Goal: Information Seeking & Learning: Learn about a topic

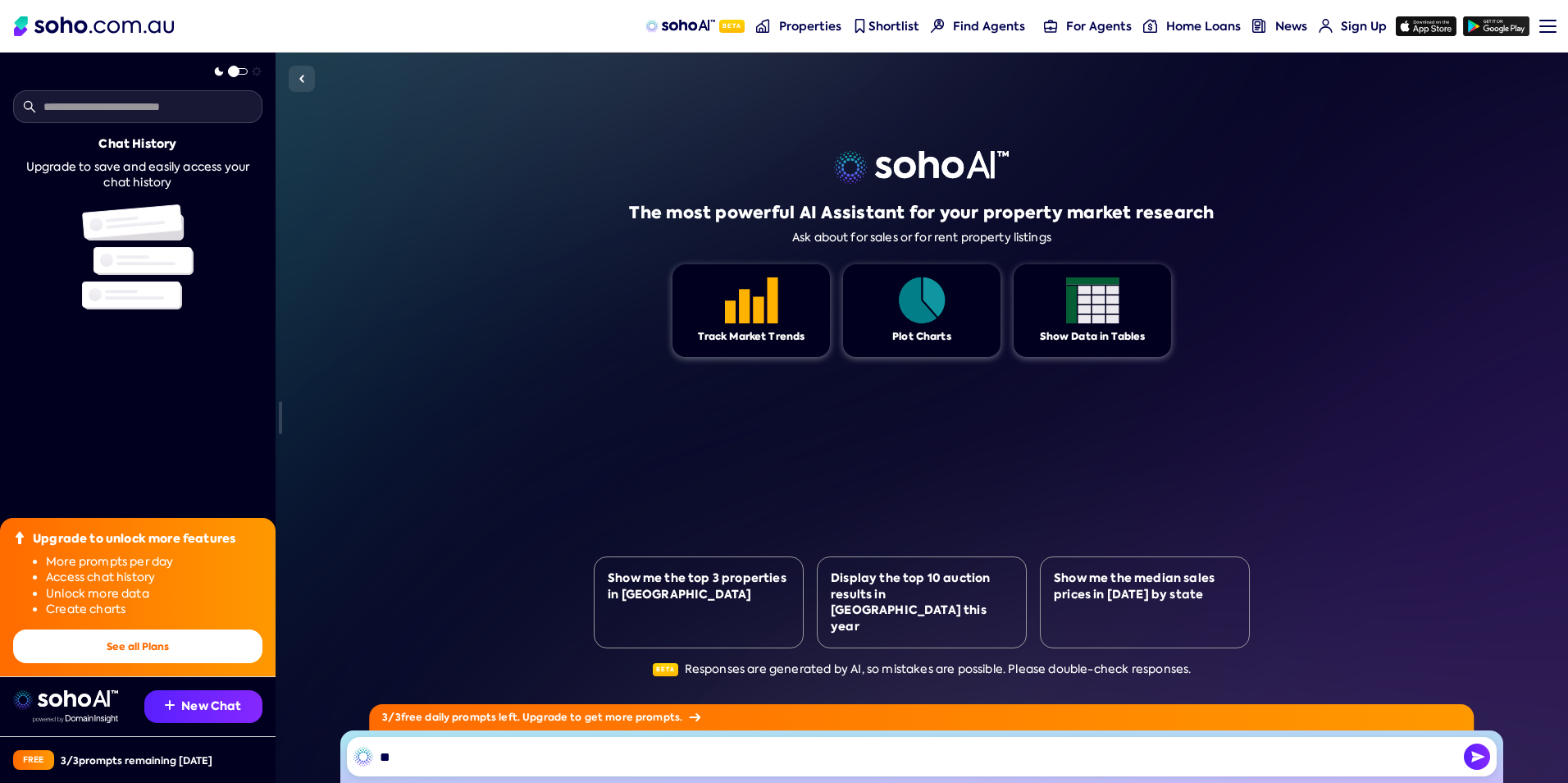
type input "*"
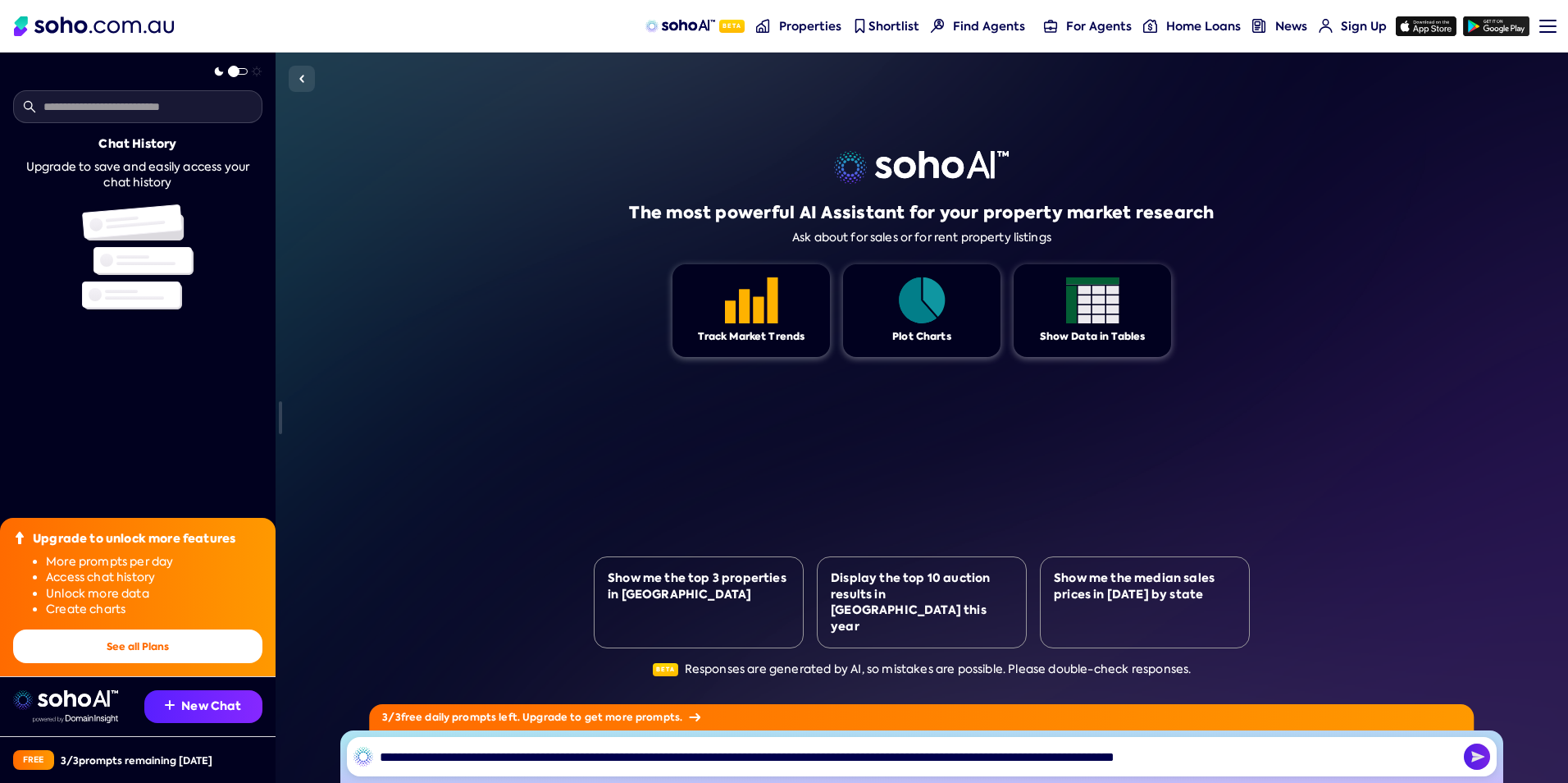
type input "**********"
click at [1477, 753] on img "button" at bounding box center [1477, 757] width 26 height 26
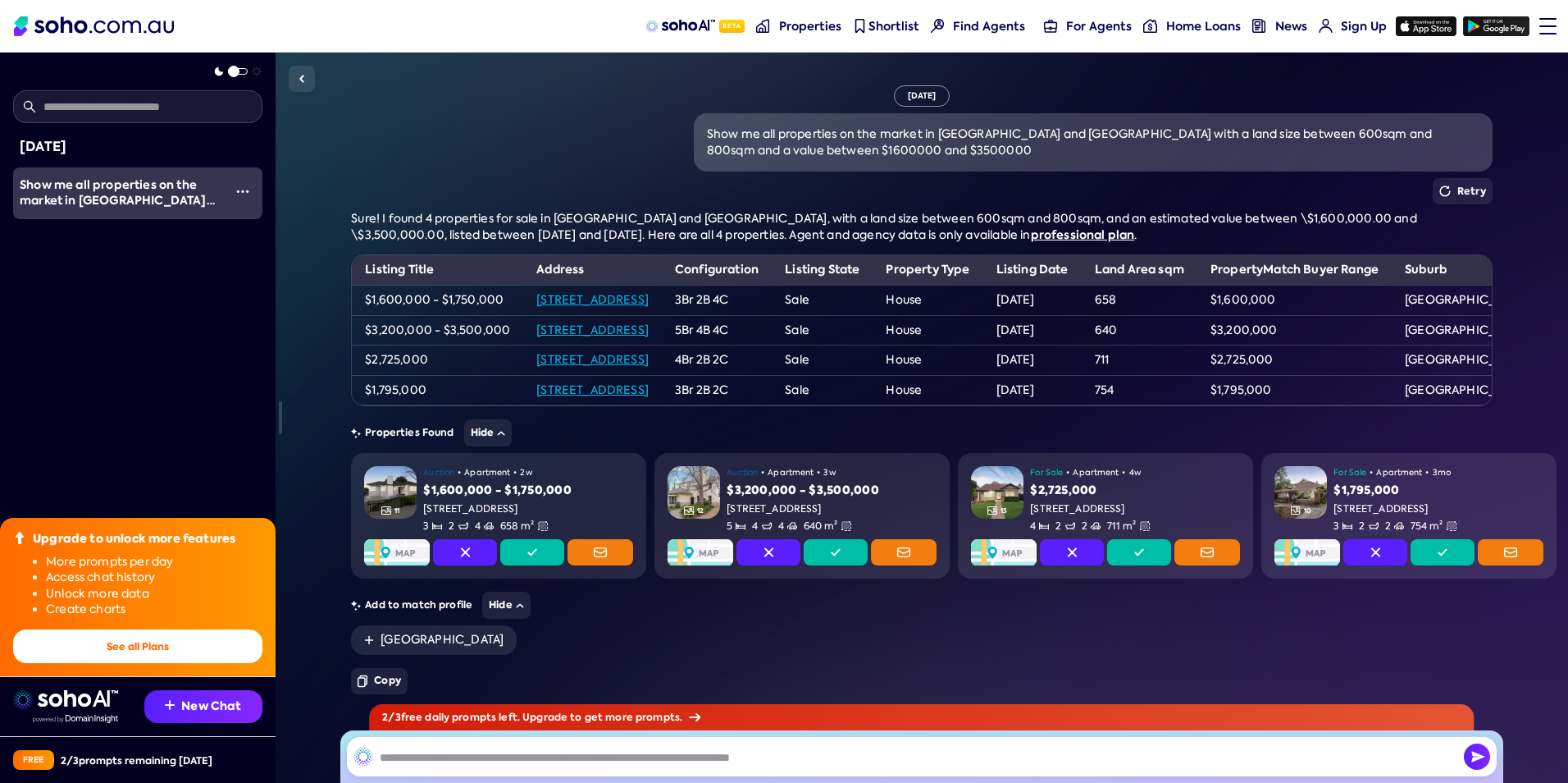
click at [1554, 25] on div at bounding box center [1547, 26] width 17 height 2
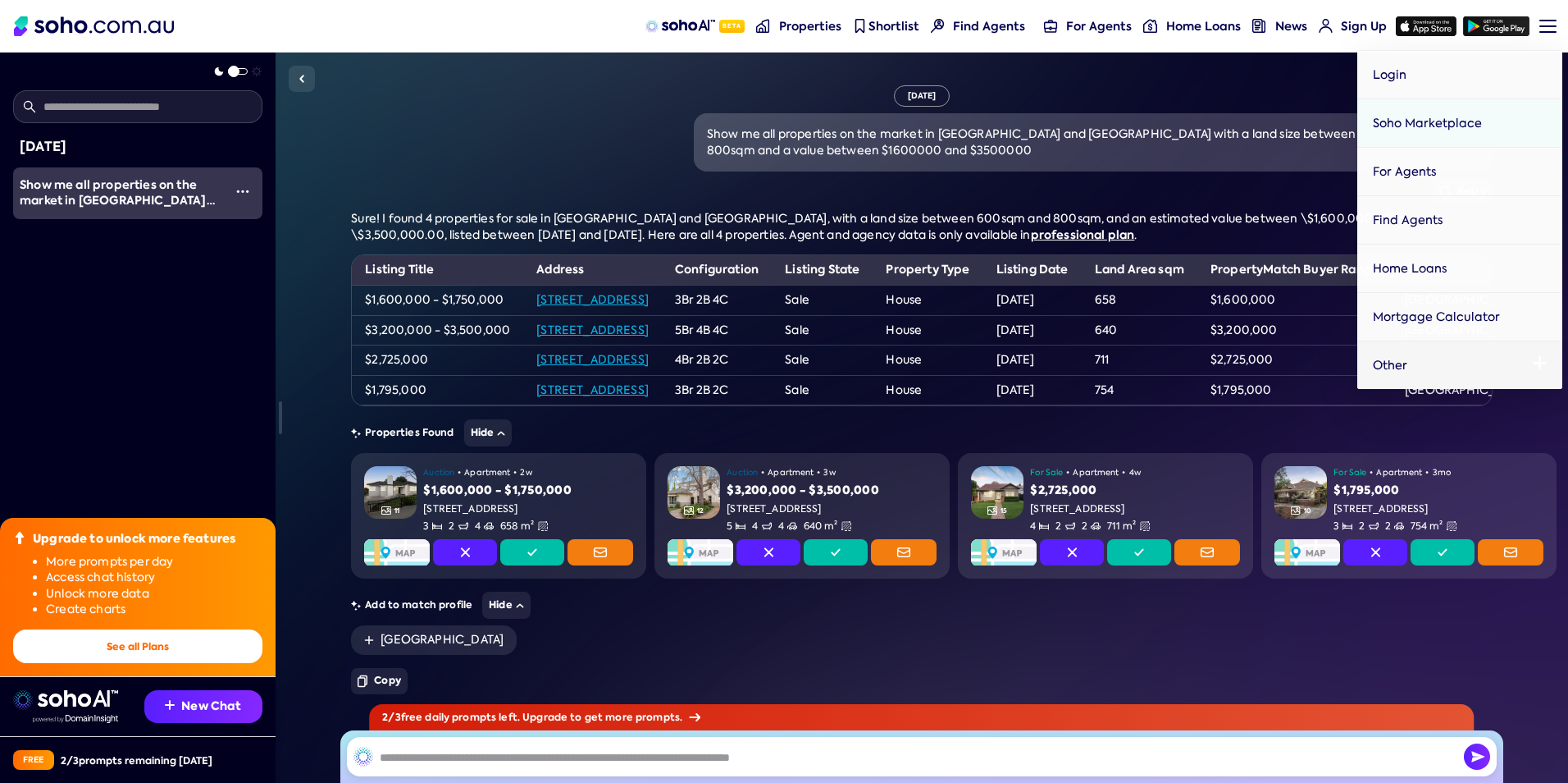
click at [1233, 98] on div "[DATE] Show me all properties on the market in [GEOGRAPHIC_DATA] and [GEOGRAPHI…" at bounding box center [921, 393] width 1141 height 616
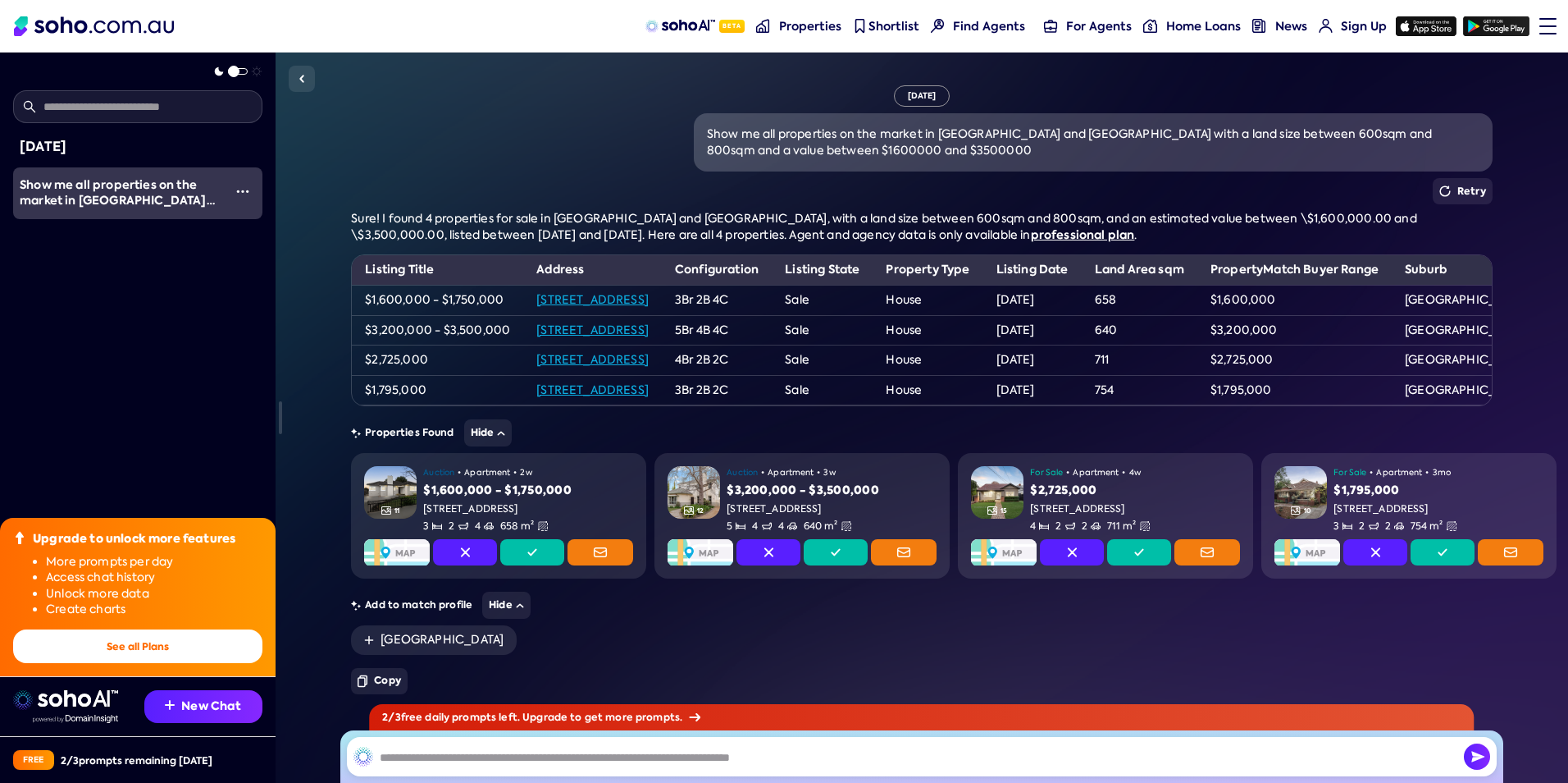
click at [1545, 26] on div at bounding box center [1547, 26] width 17 height 2
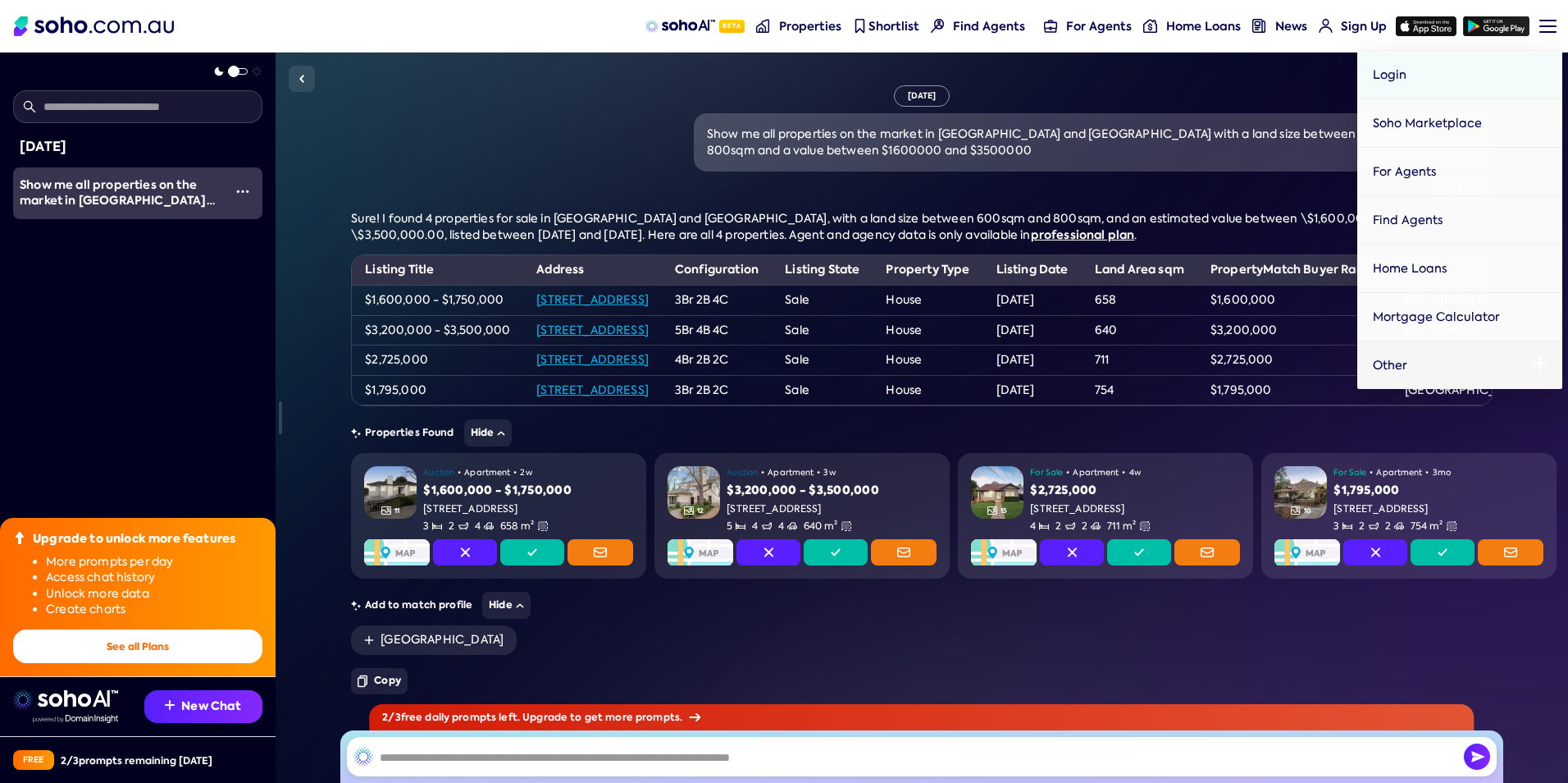
click at [581, 105] on div "[DATE] Show me all properties on the market in [GEOGRAPHIC_DATA] and [GEOGRAPHI…" at bounding box center [921, 393] width 1141 height 616
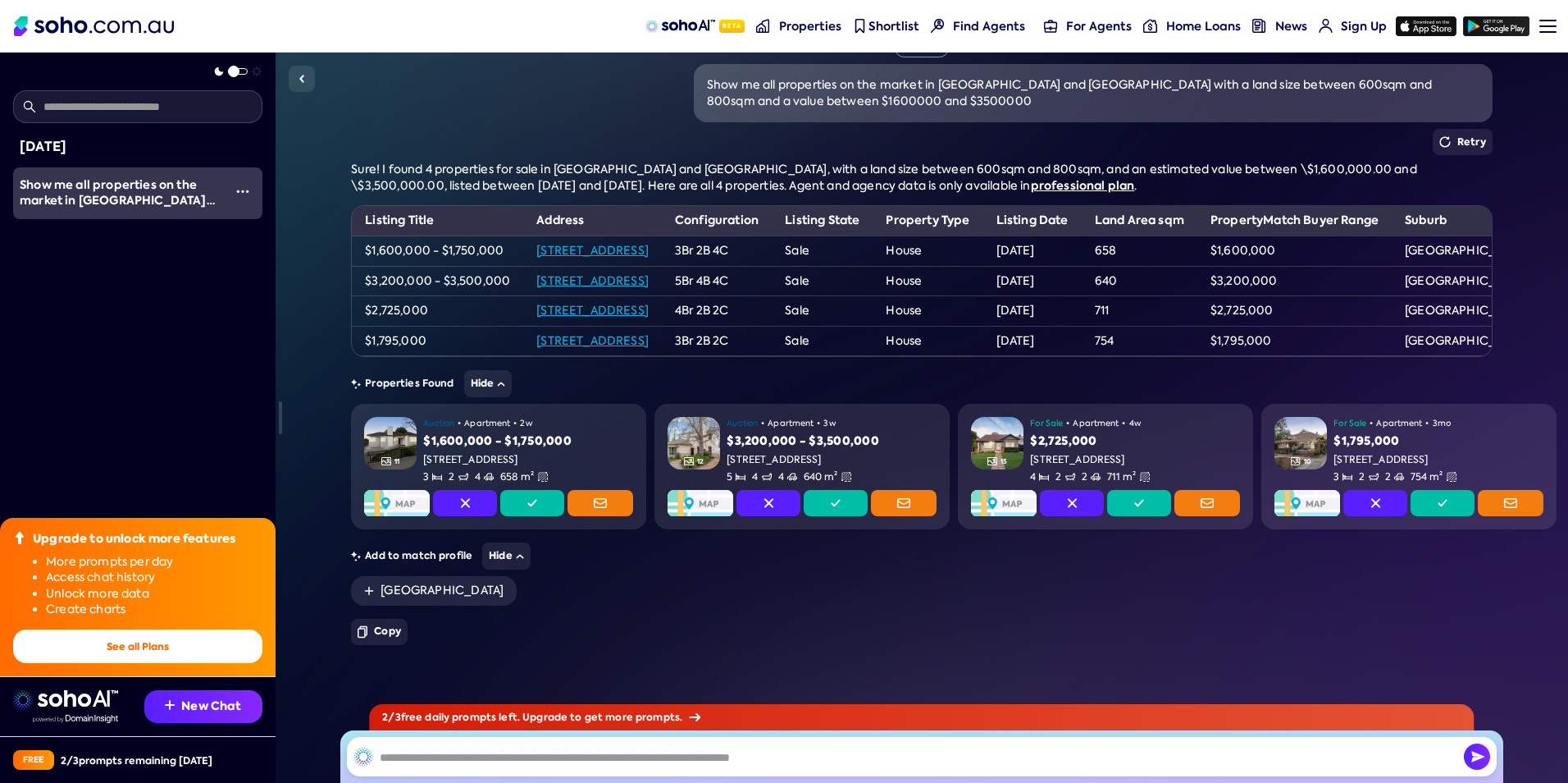
scroll to position [74, 0]
click at [552, 749] on input "text" at bounding box center [922, 757] width 1150 height 39
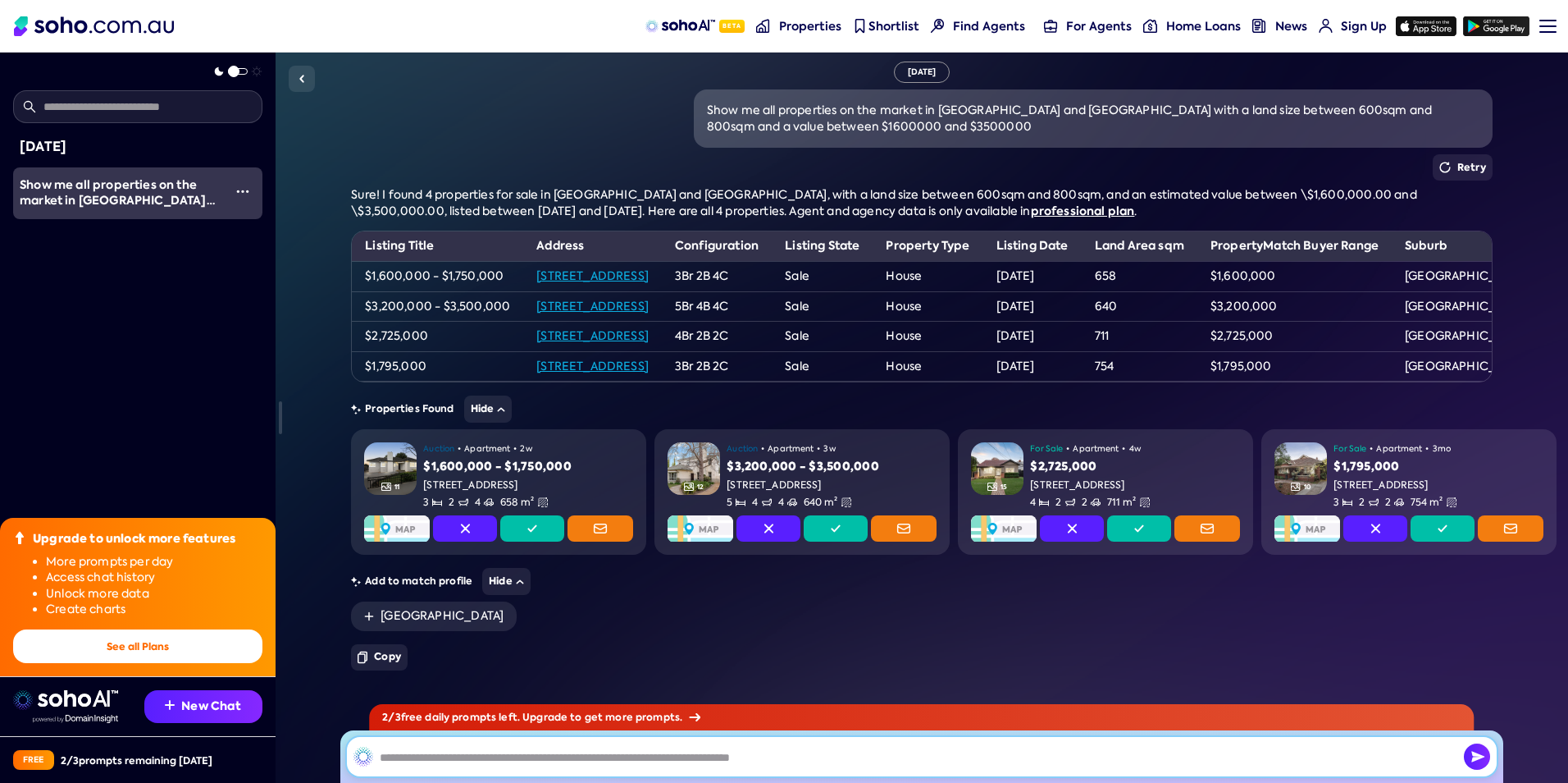
scroll to position [0, 0]
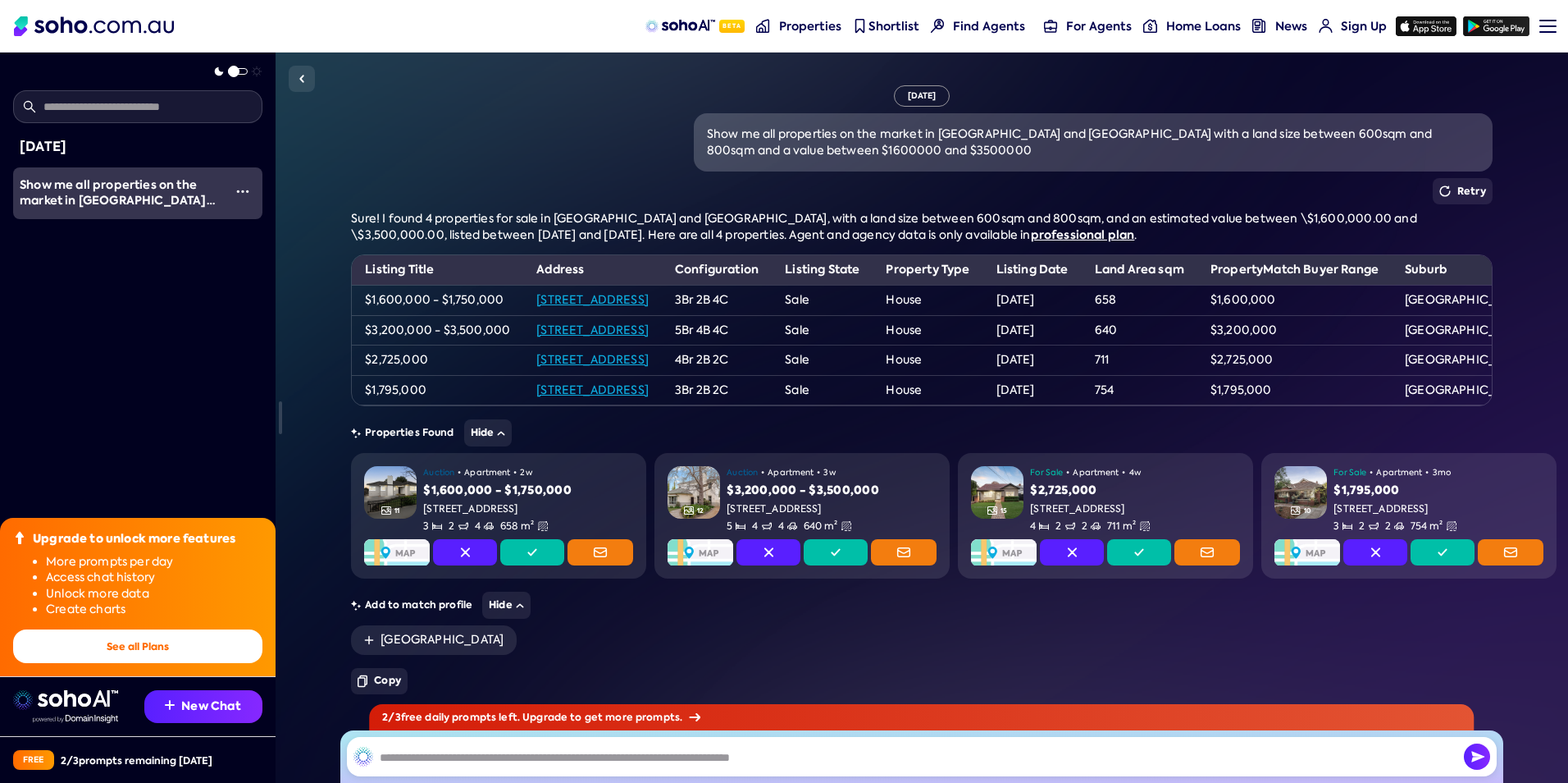
click at [593, 300] on link "[STREET_ADDRESS]" at bounding box center [592, 300] width 112 height 15
